Goal: Communication & Community: Answer question/provide support

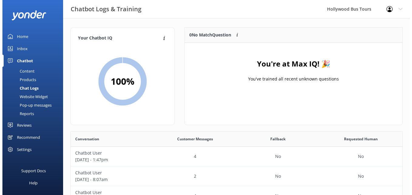
scroll to position [208, 327]
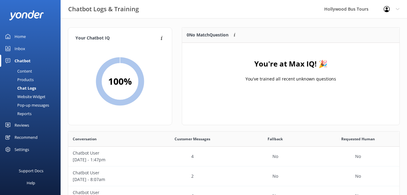
click at [21, 51] on div "Inbox" at bounding box center [20, 48] width 11 height 12
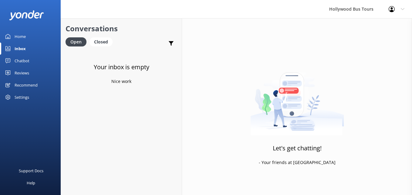
click at [18, 48] on div "Inbox" at bounding box center [20, 48] width 11 height 12
click at [132, 72] on link "Website Visitor Bot: If you need assistance with changes or updates to your res…" at bounding box center [121, 61] width 121 height 23
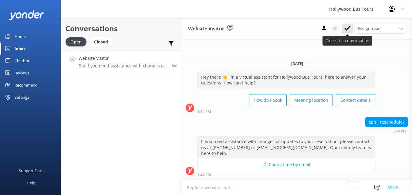
click at [352, 24] on button at bounding box center [347, 28] width 11 height 9
